Goal: Transaction & Acquisition: Request a demo

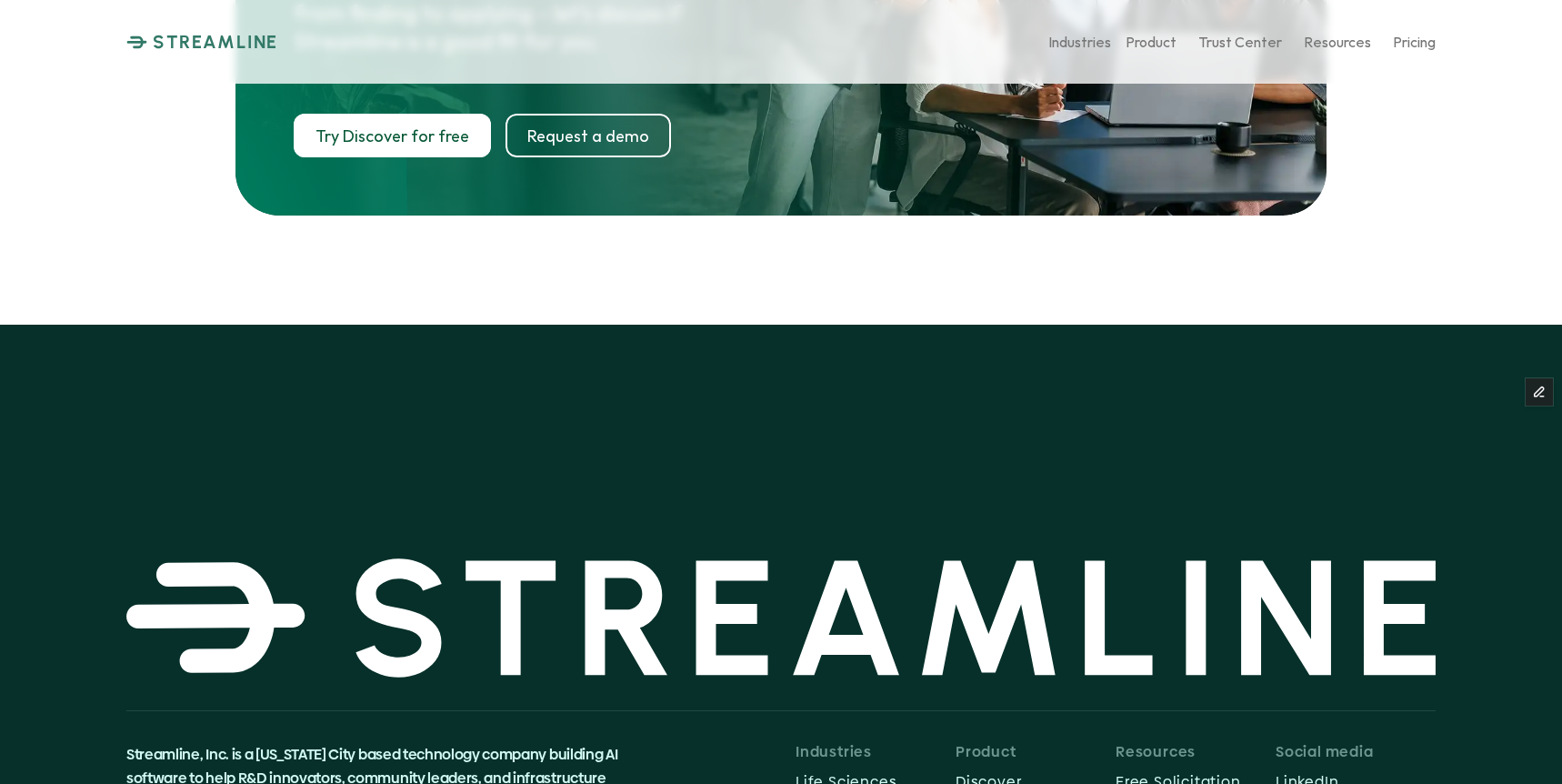
scroll to position [9438, 0]
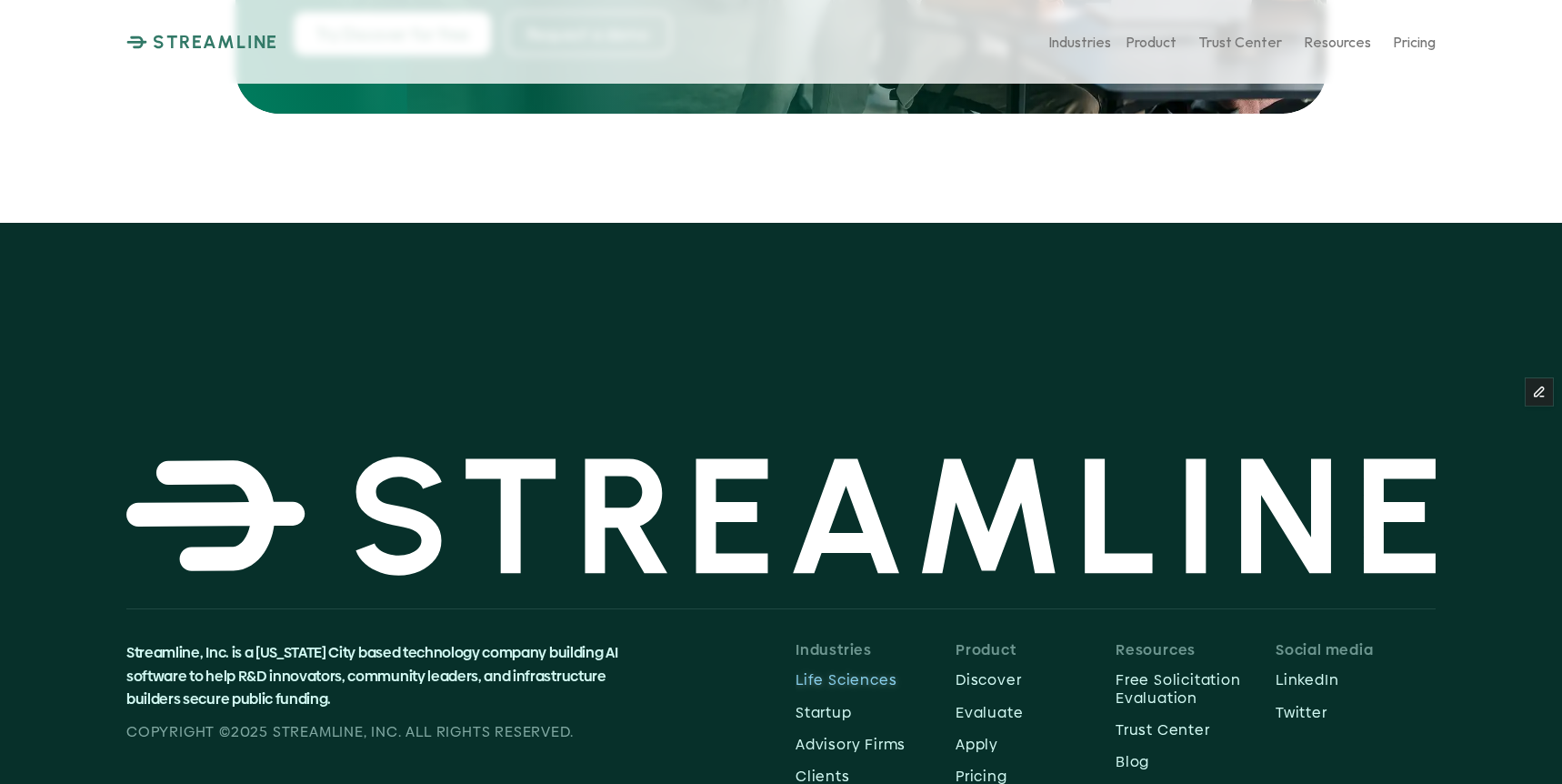
click at [841, 671] on p "Life Sciences" at bounding box center [876, 679] width 160 height 17
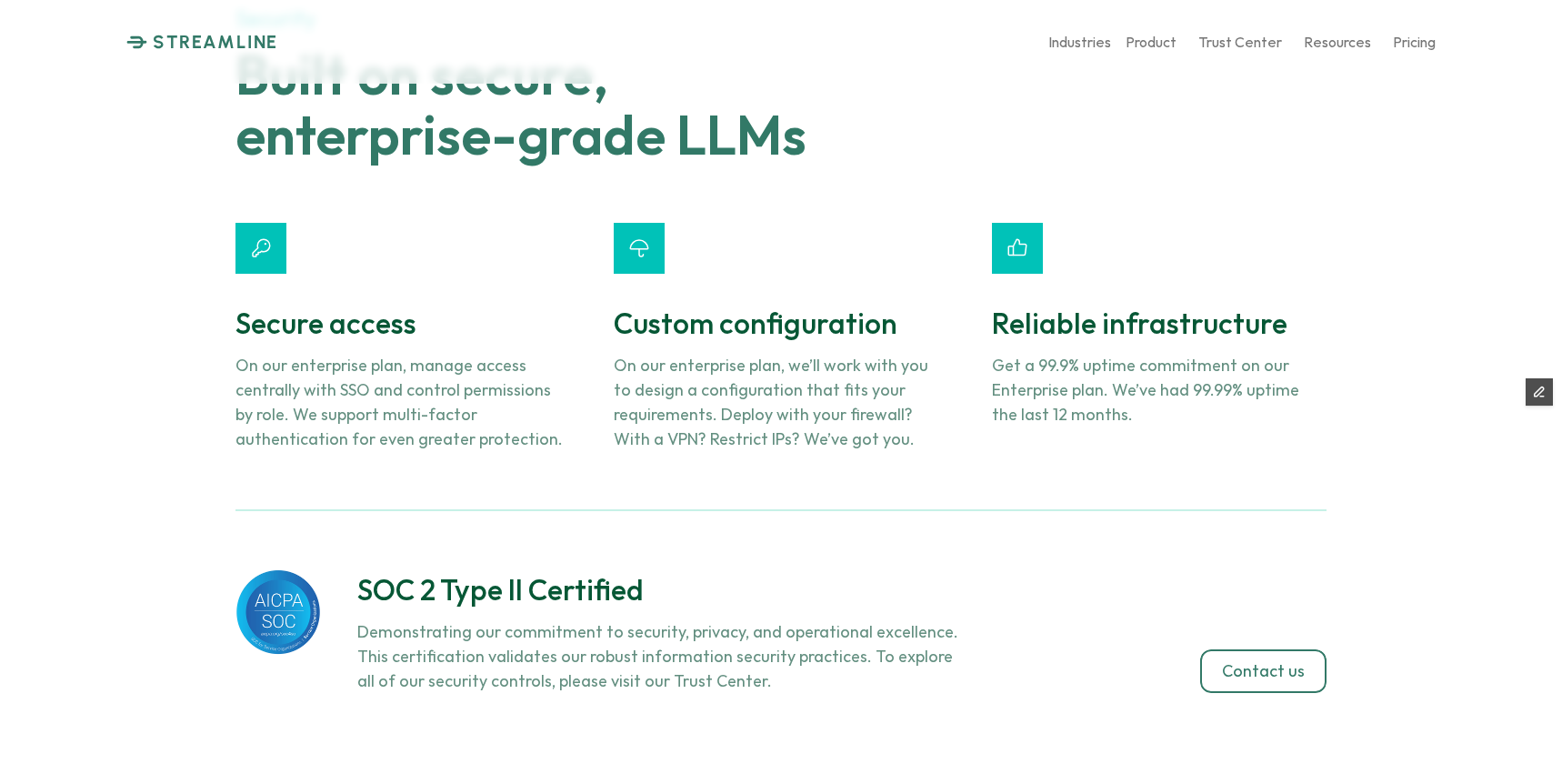
scroll to position [6980, 0]
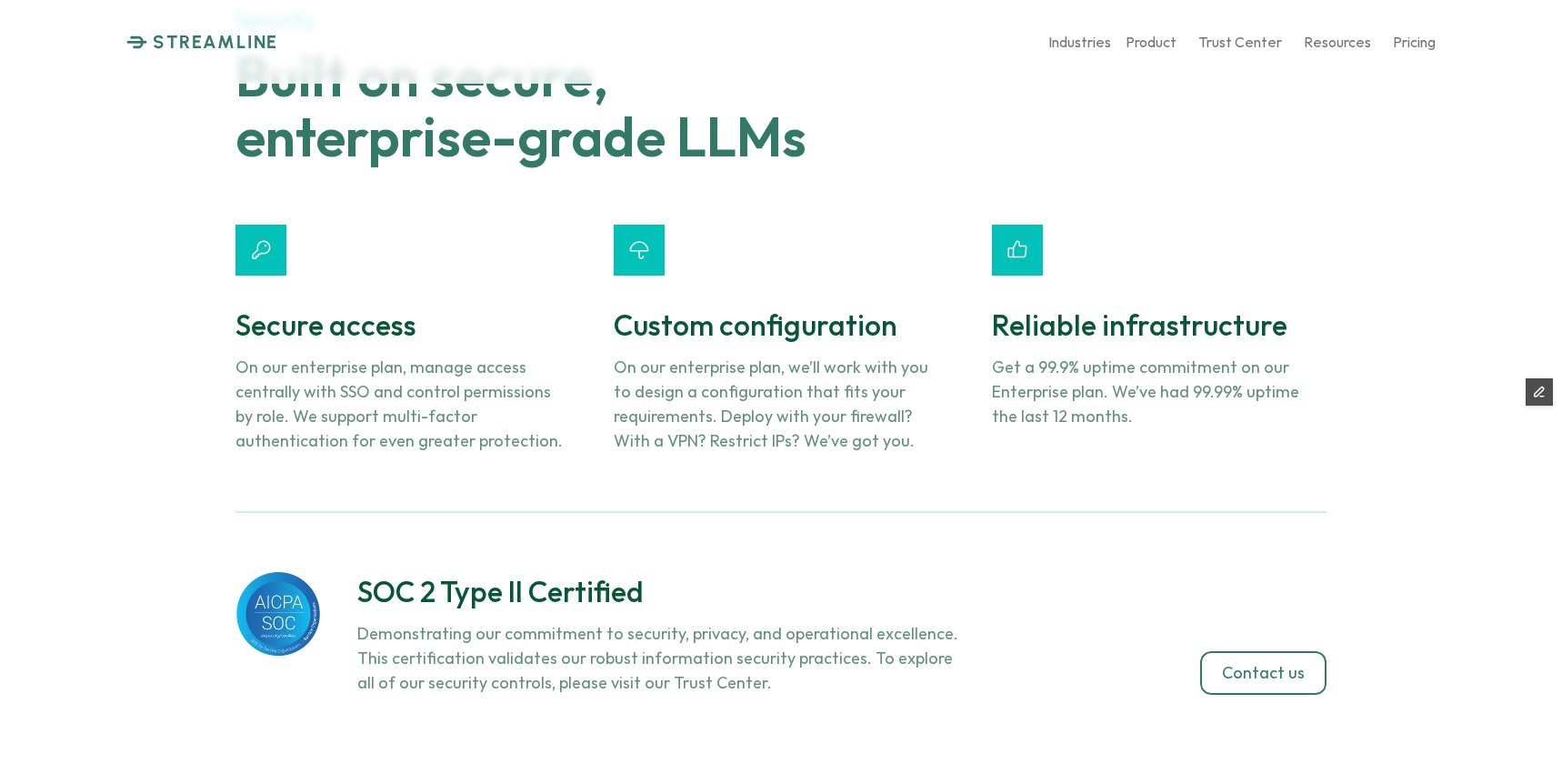
click at [1243, 317] on div "Security Built on secure, enterprise-grade LLMs Secure access On our enterprise…" at bounding box center [781, 351] width 1092 height 687
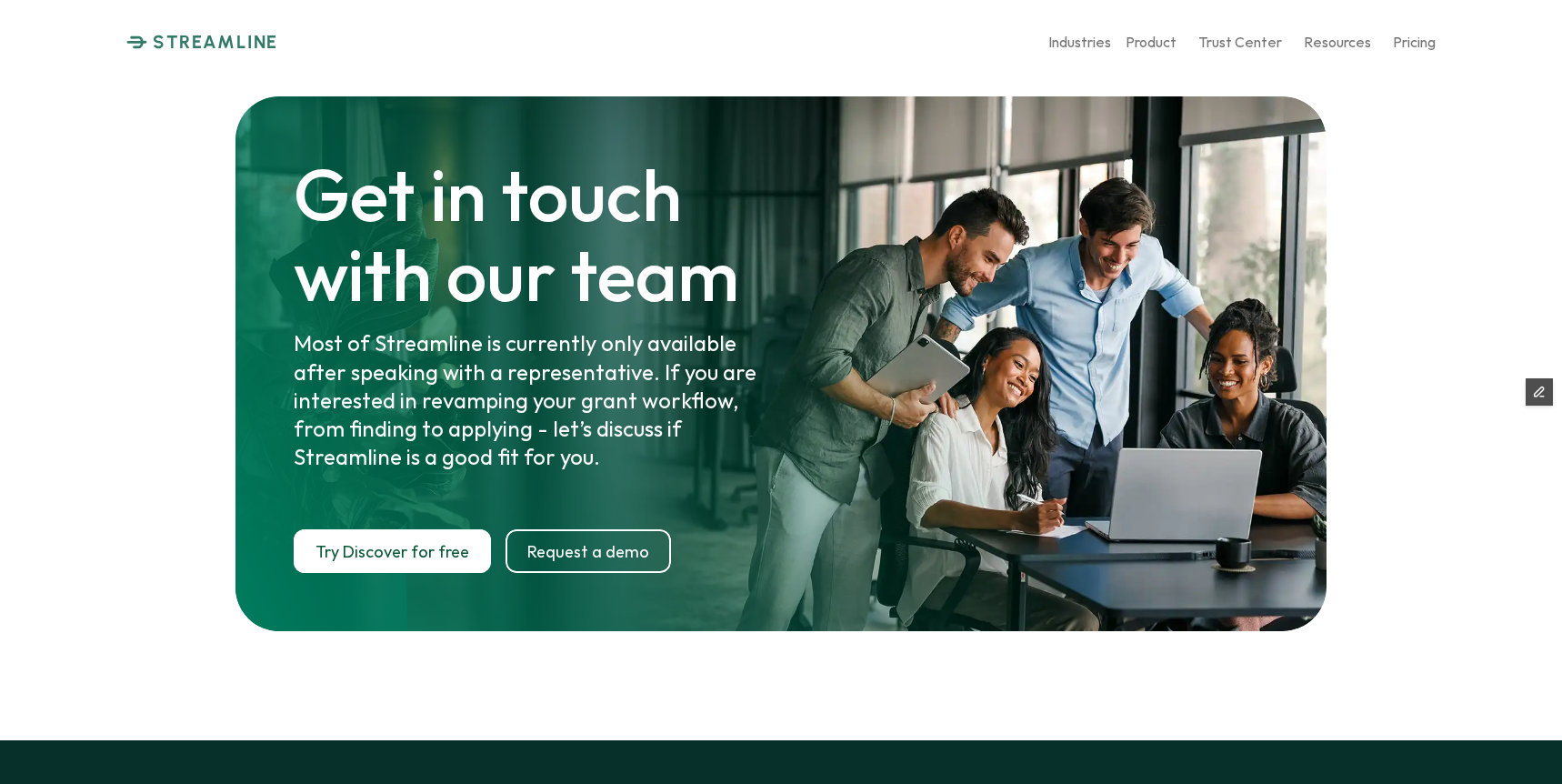
scroll to position [8902, 0]
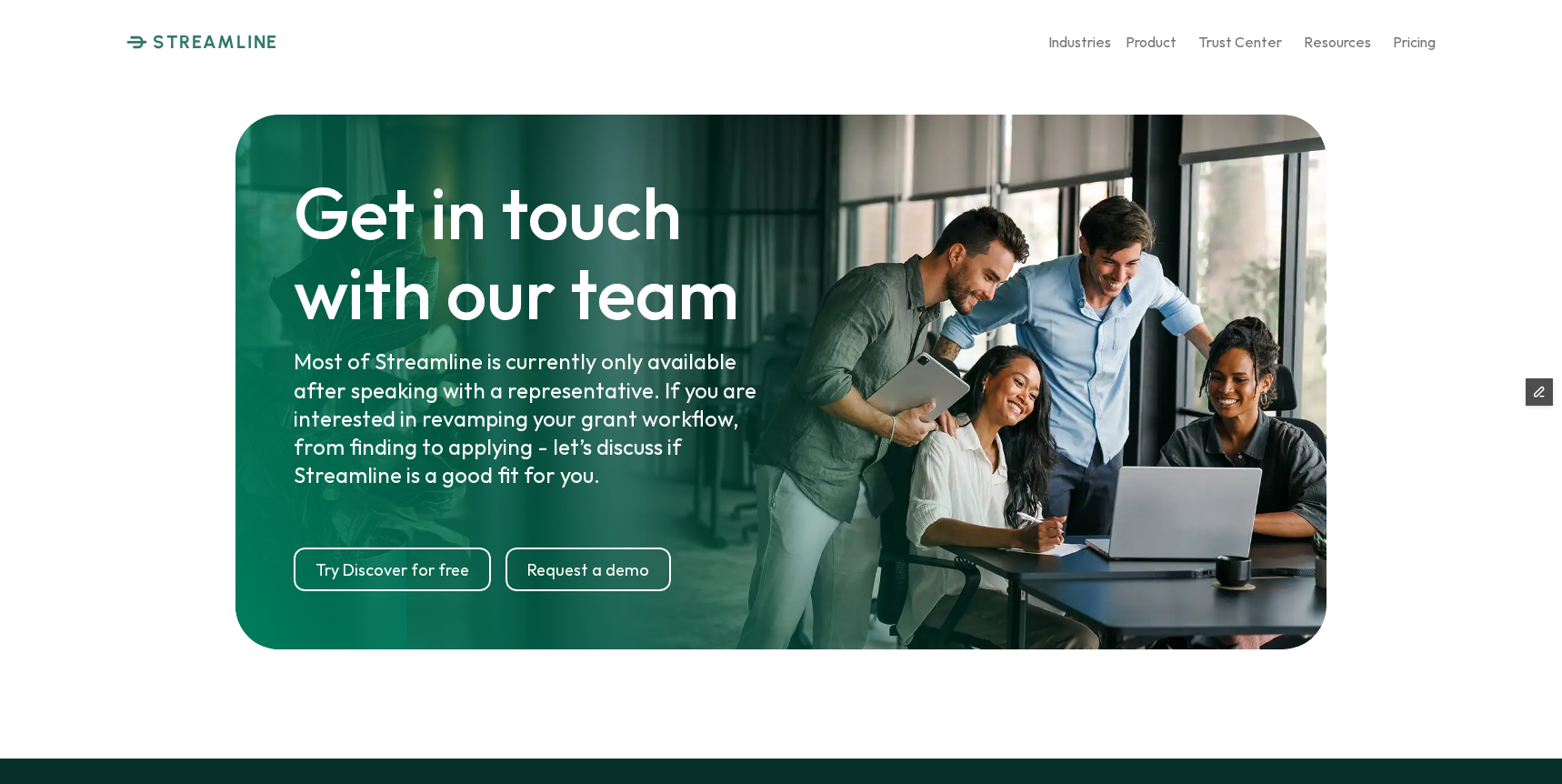
click at [436, 560] on p "Try Discover for free" at bounding box center [392, 570] width 154 height 20
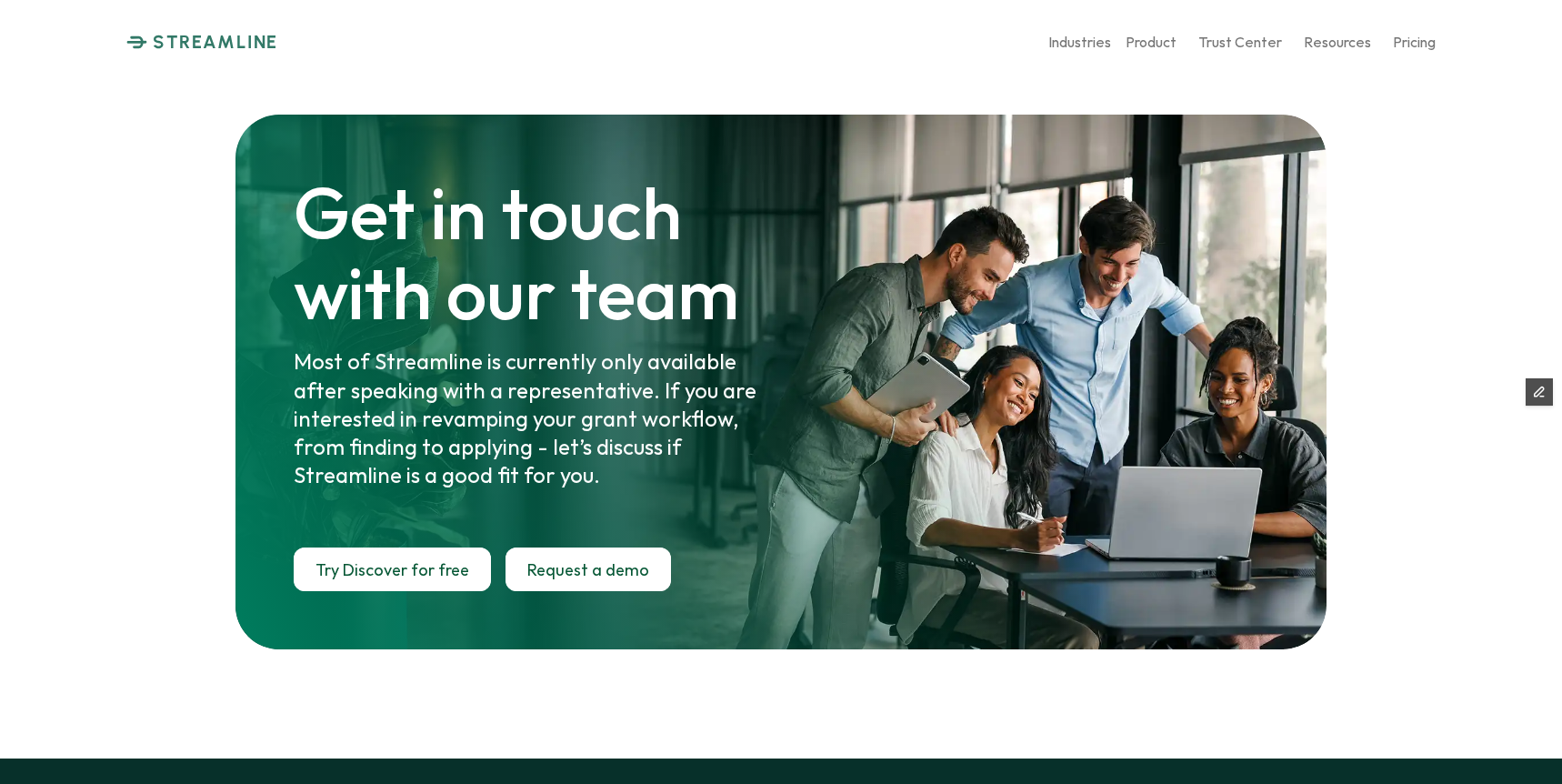
click at [556, 560] on p "Request a demo" at bounding box center [589, 570] width 122 height 20
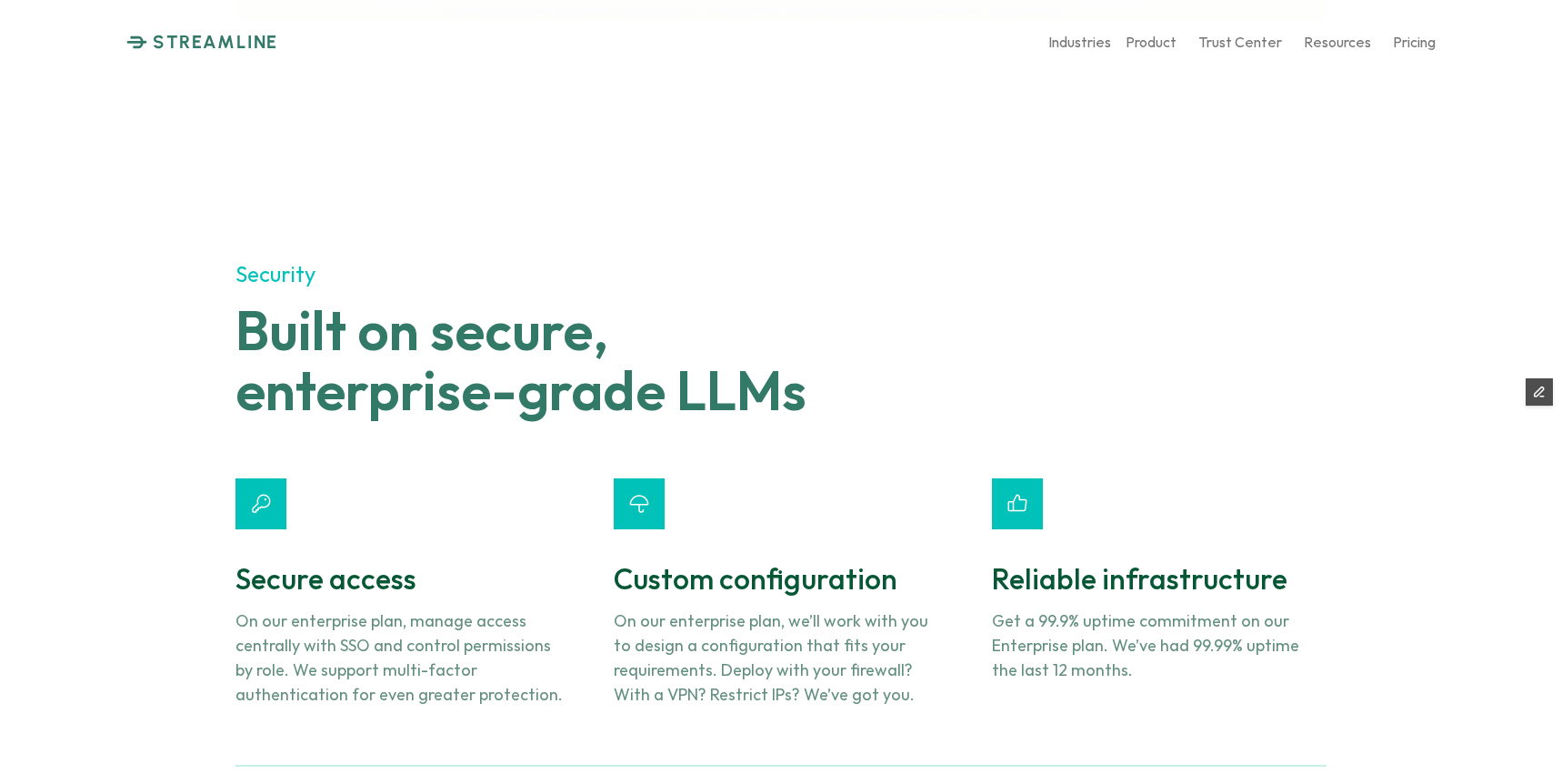
scroll to position [6624, 0]
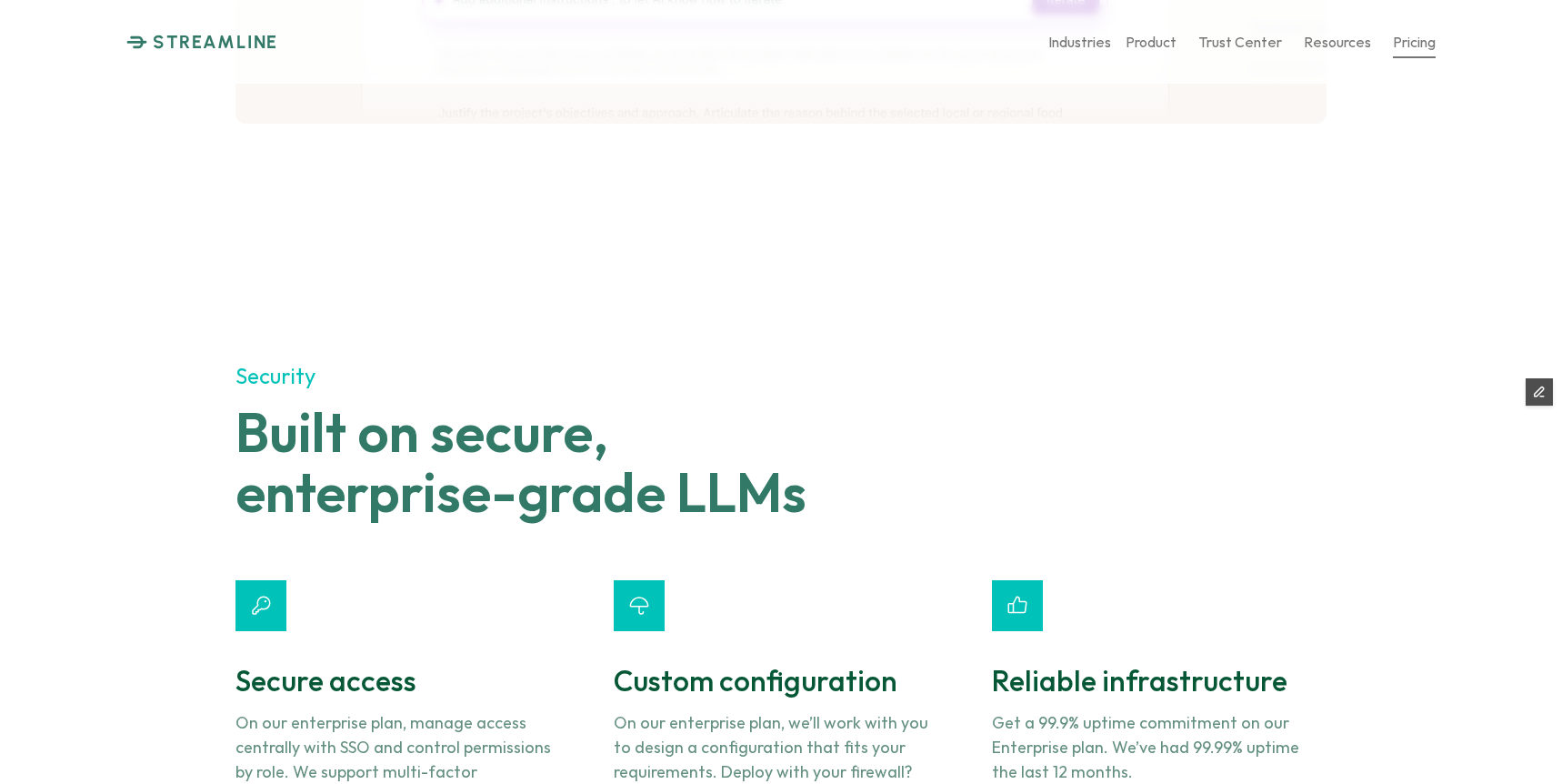
click at [1404, 41] on p "Pricing" at bounding box center [1414, 41] width 43 height 17
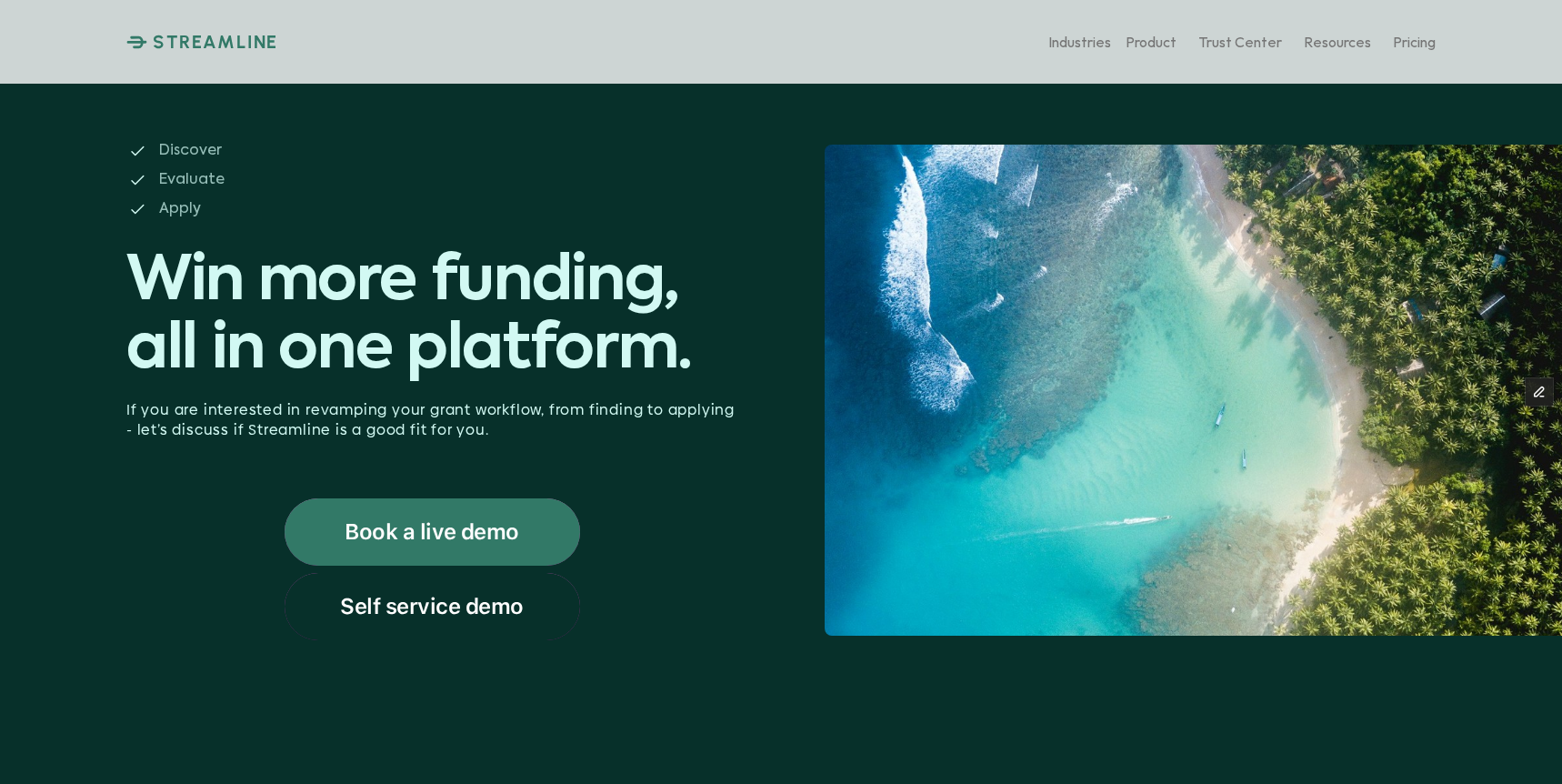
click at [508, 604] on p "Self service demo" at bounding box center [432, 607] width 184 height 24
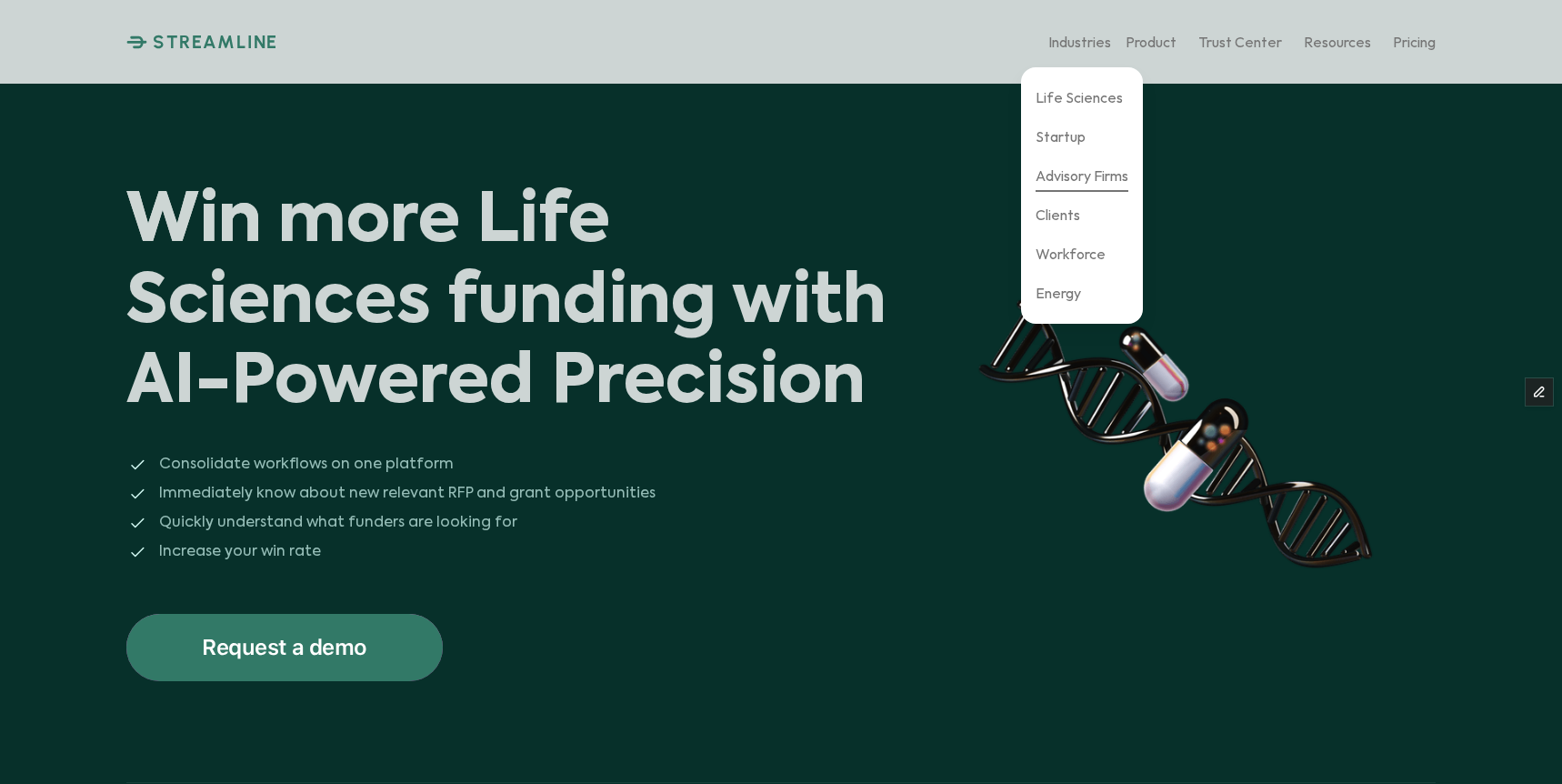
click at [1058, 180] on p "Advisory Firms" at bounding box center [1083, 175] width 93 height 17
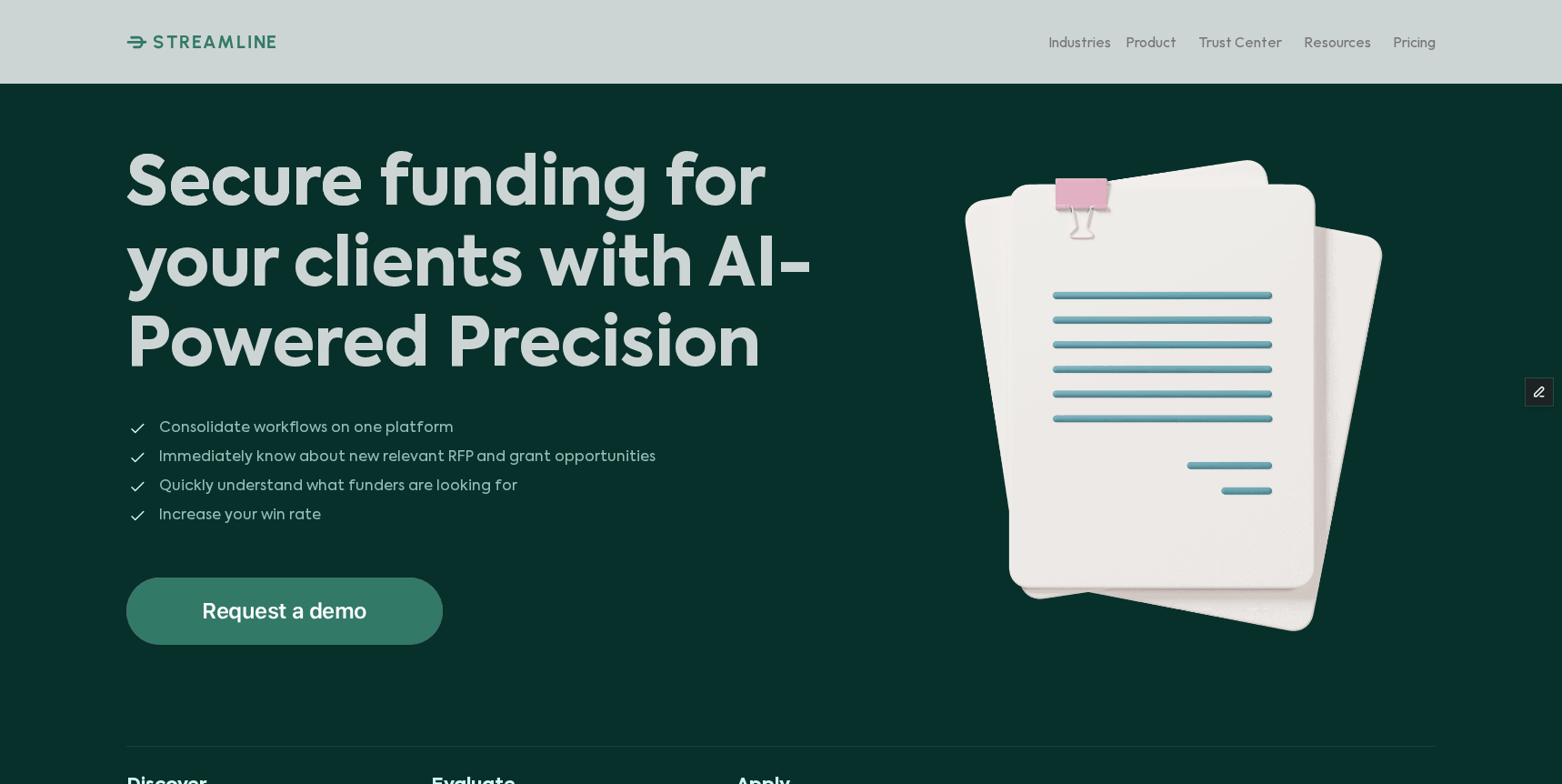
scroll to position [42, 0]
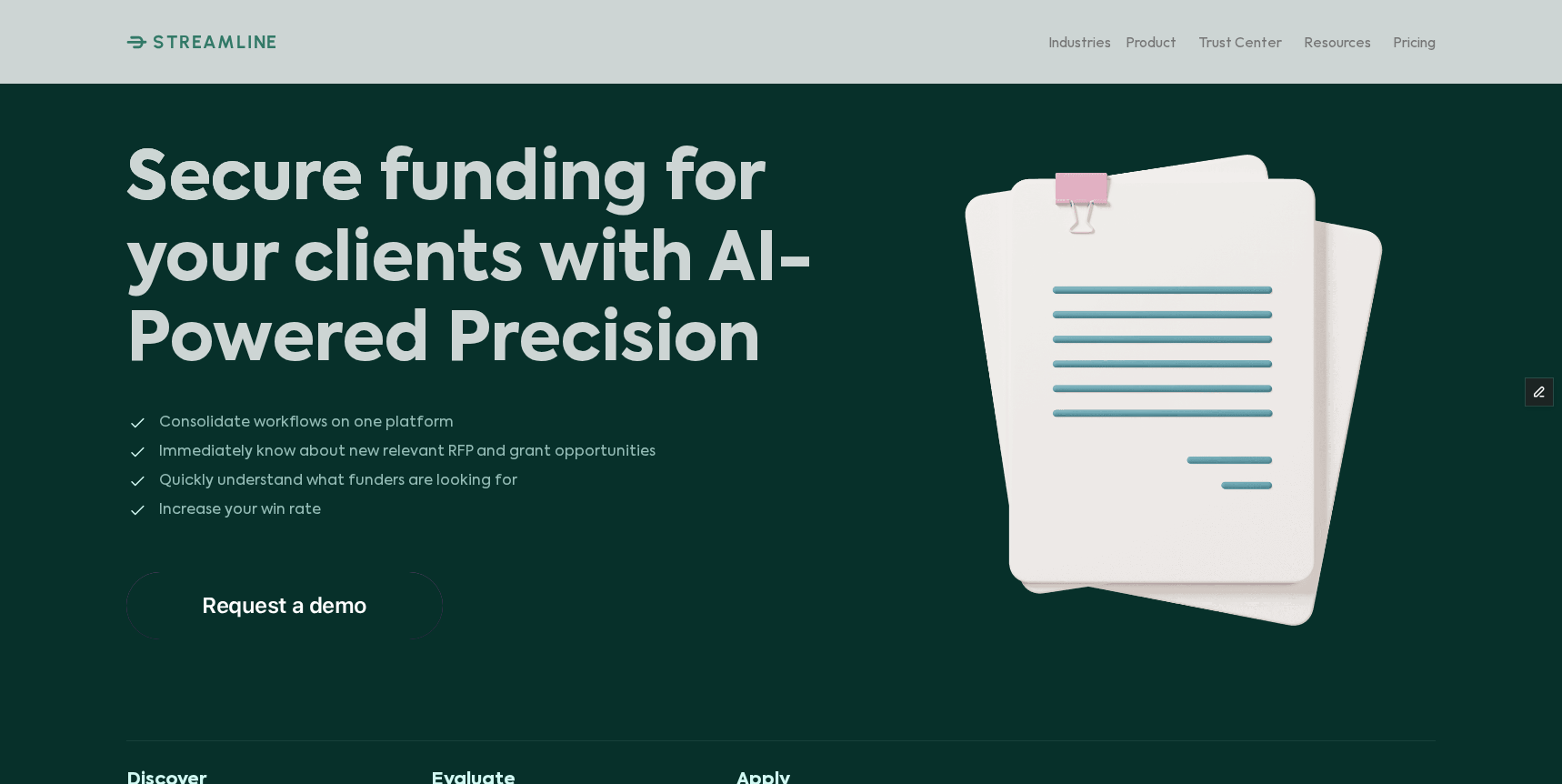
click at [383, 594] on div "Request a demo" at bounding box center [285, 606] width 317 height 67
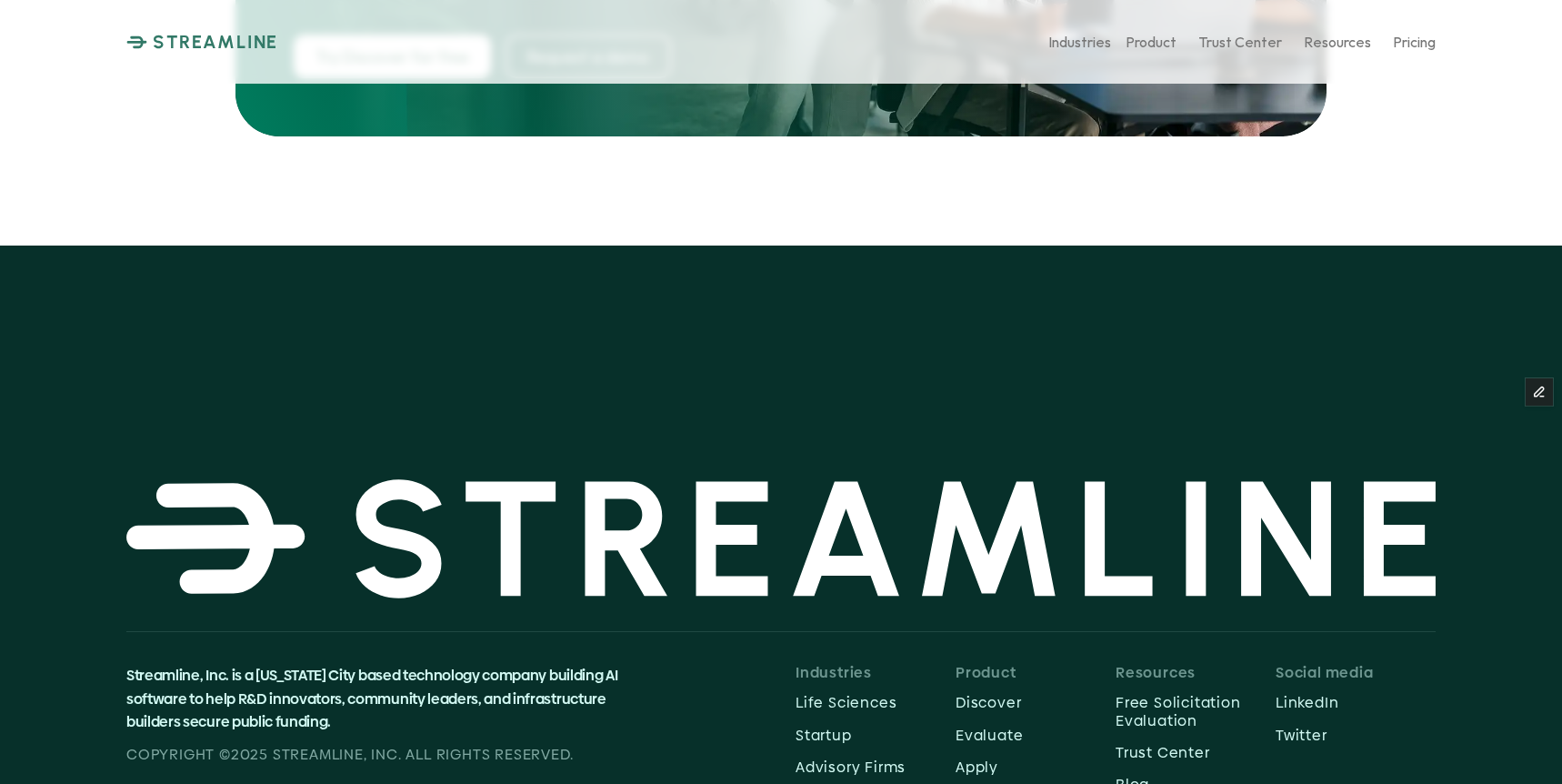
scroll to position [9413, 0]
